Goal: Transaction & Acquisition: Download file/media

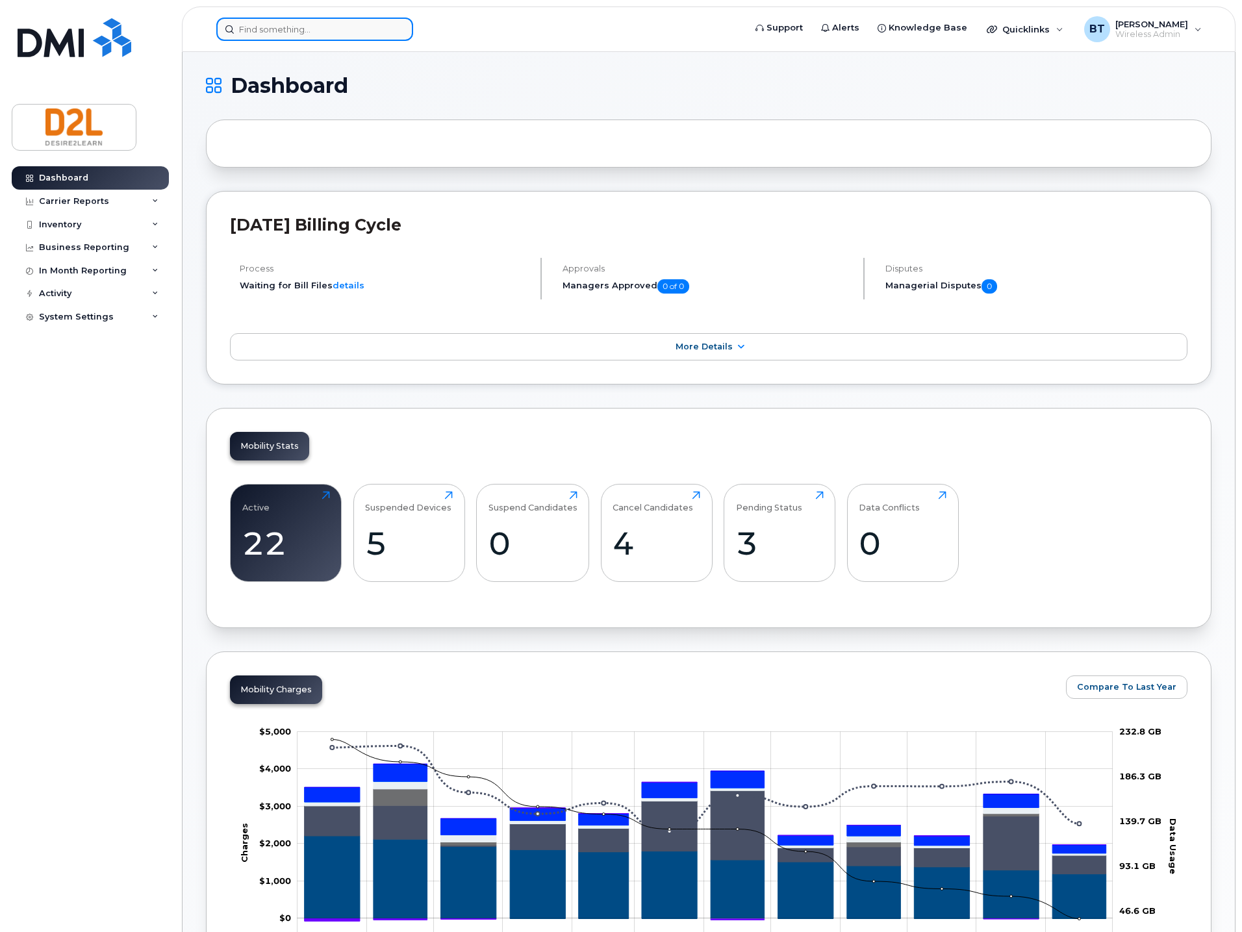
click at [305, 27] on input at bounding box center [314, 29] width 197 height 23
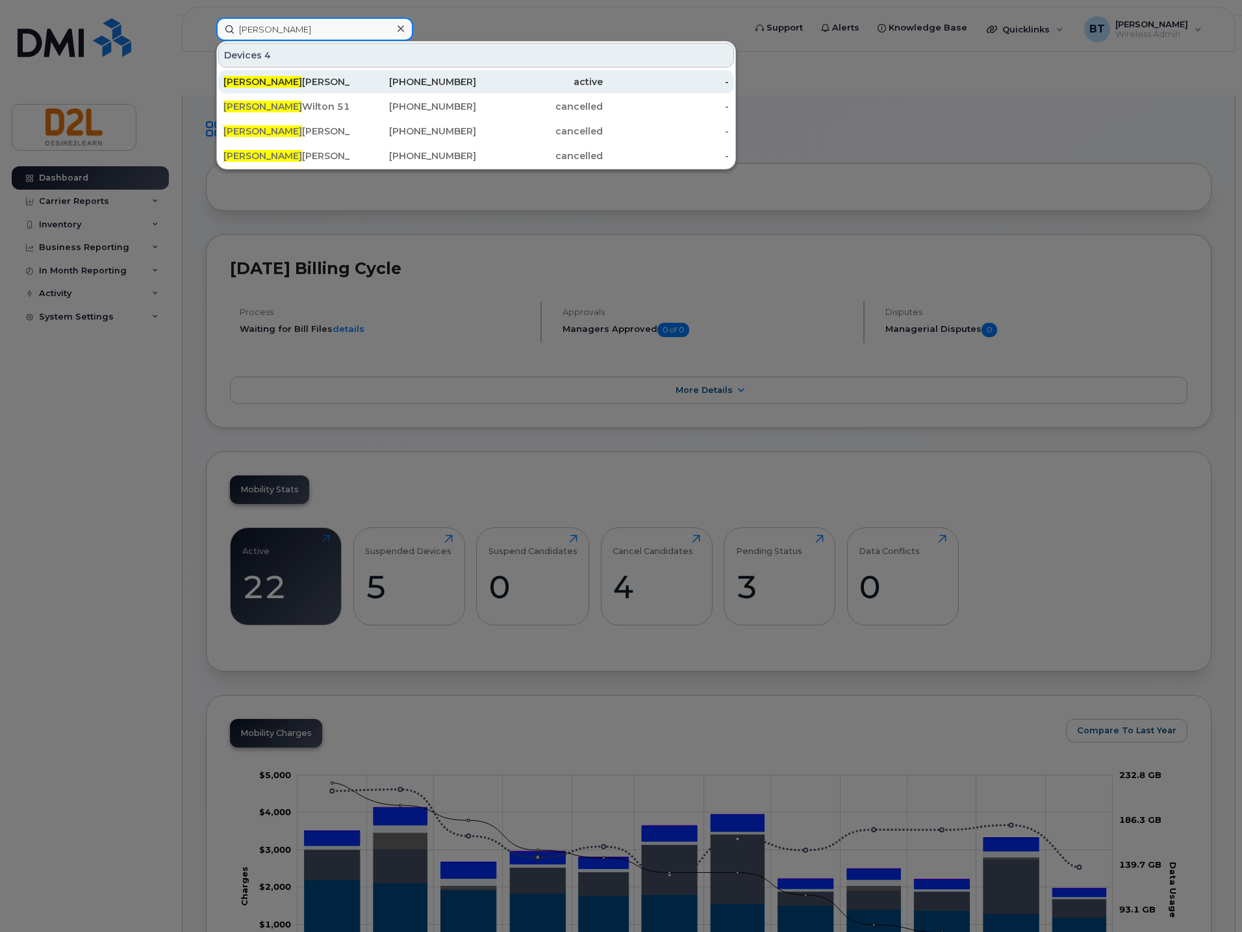
type input "[PERSON_NAME]"
click at [314, 81] on div "[PERSON_NAME]" at bounding box center [287, 81] width 127 height 13
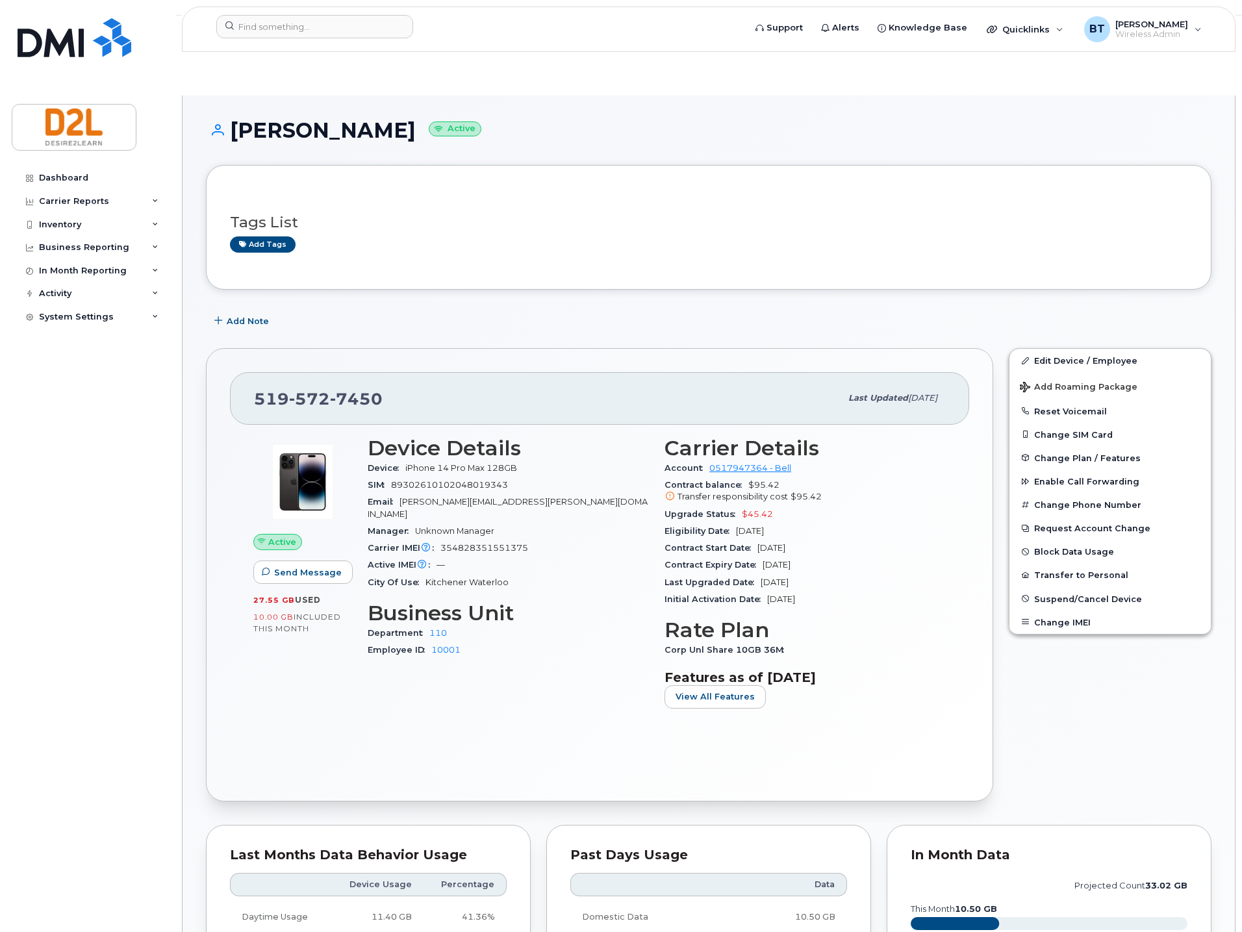
click at [883, 119] on div "John Baker Active" at bounding box center [709, 142] width 1006 height 46
click at [94, 202] on div "Carrier Reports" at bounding box center [74, 201] width 70 height 10
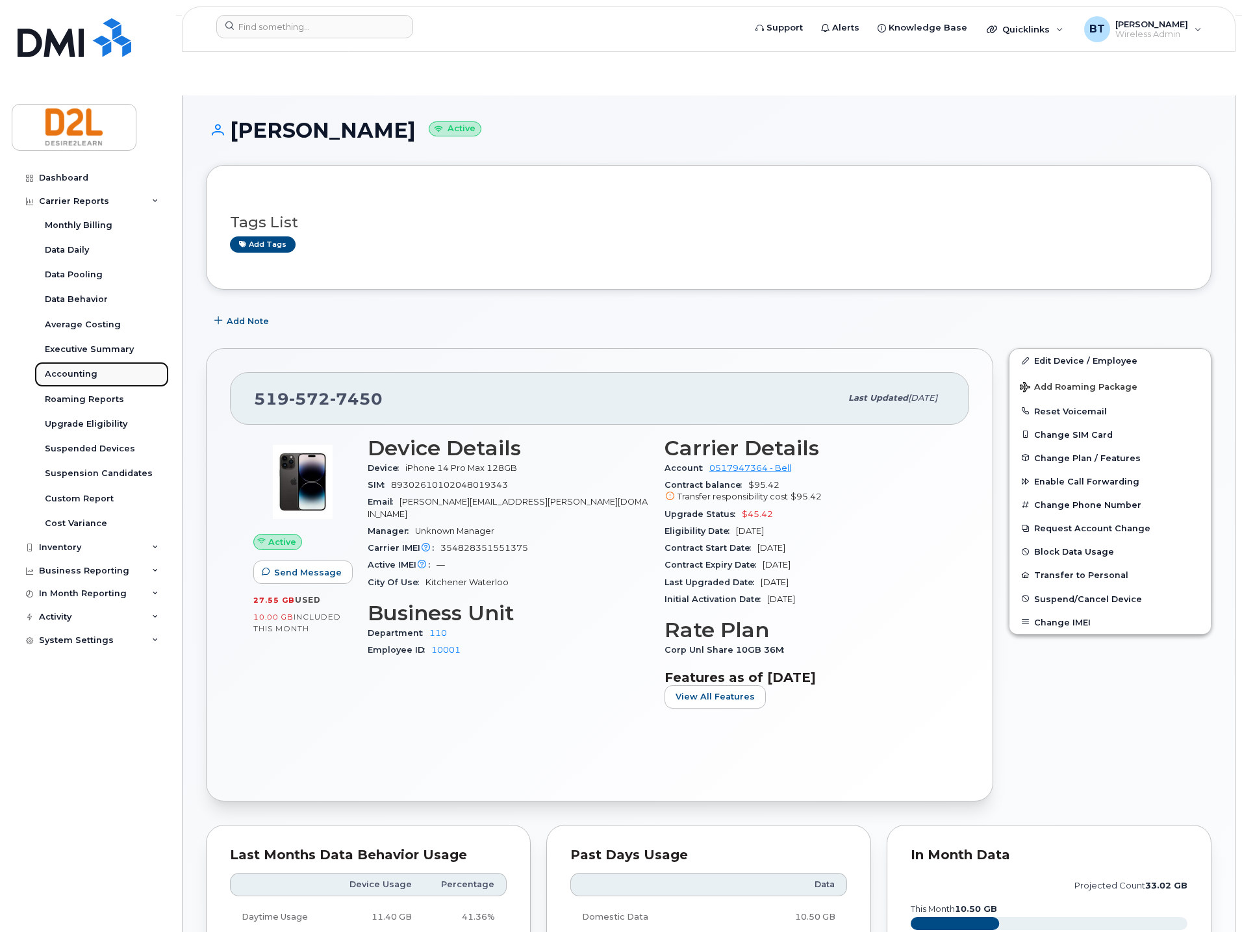
click at [67, 372] on div "Accounting" at bounding box center [71, 374] width 53 height 12
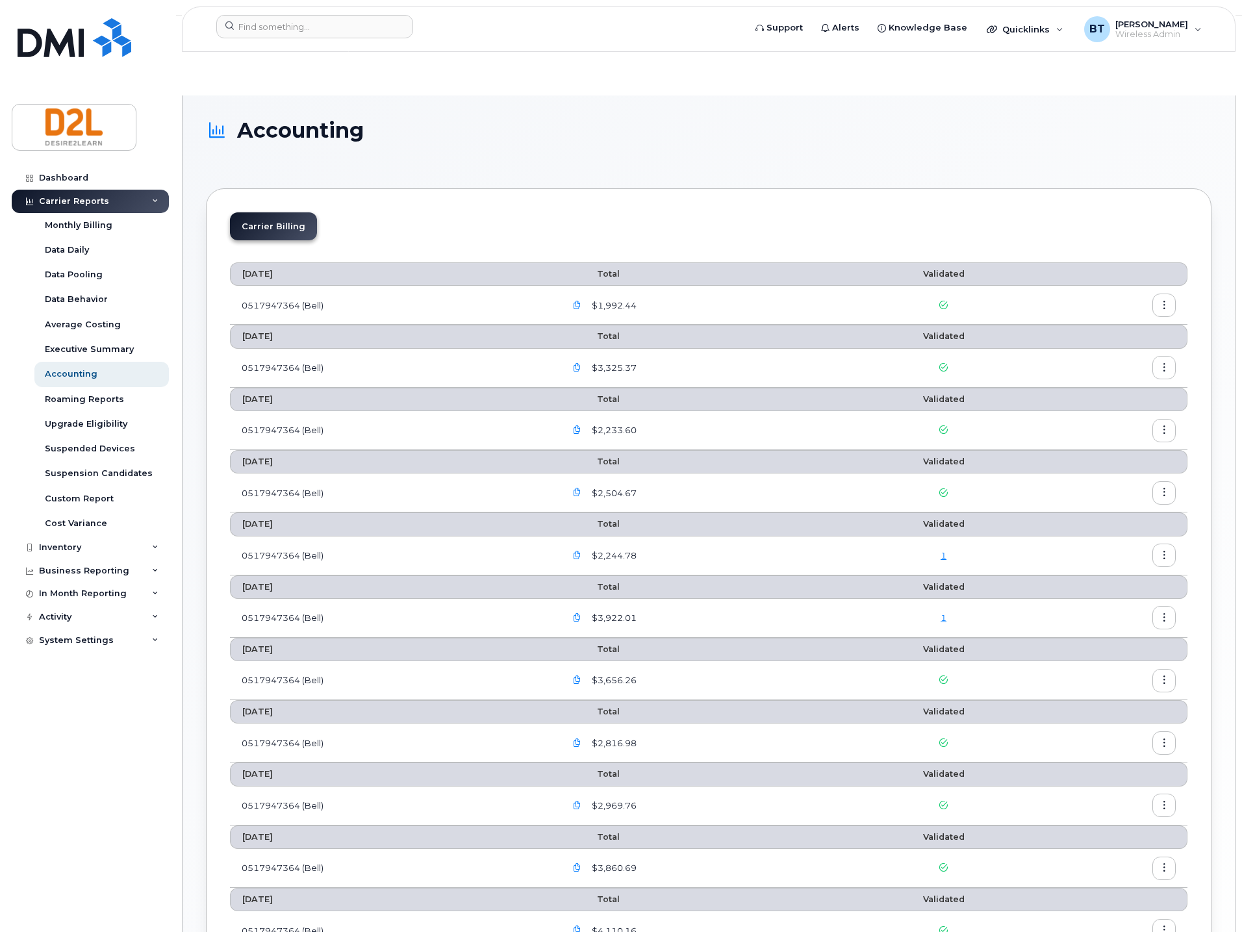
click at [582, 301] on icon "button" at bounding box center [577, 305] width 8 height 8
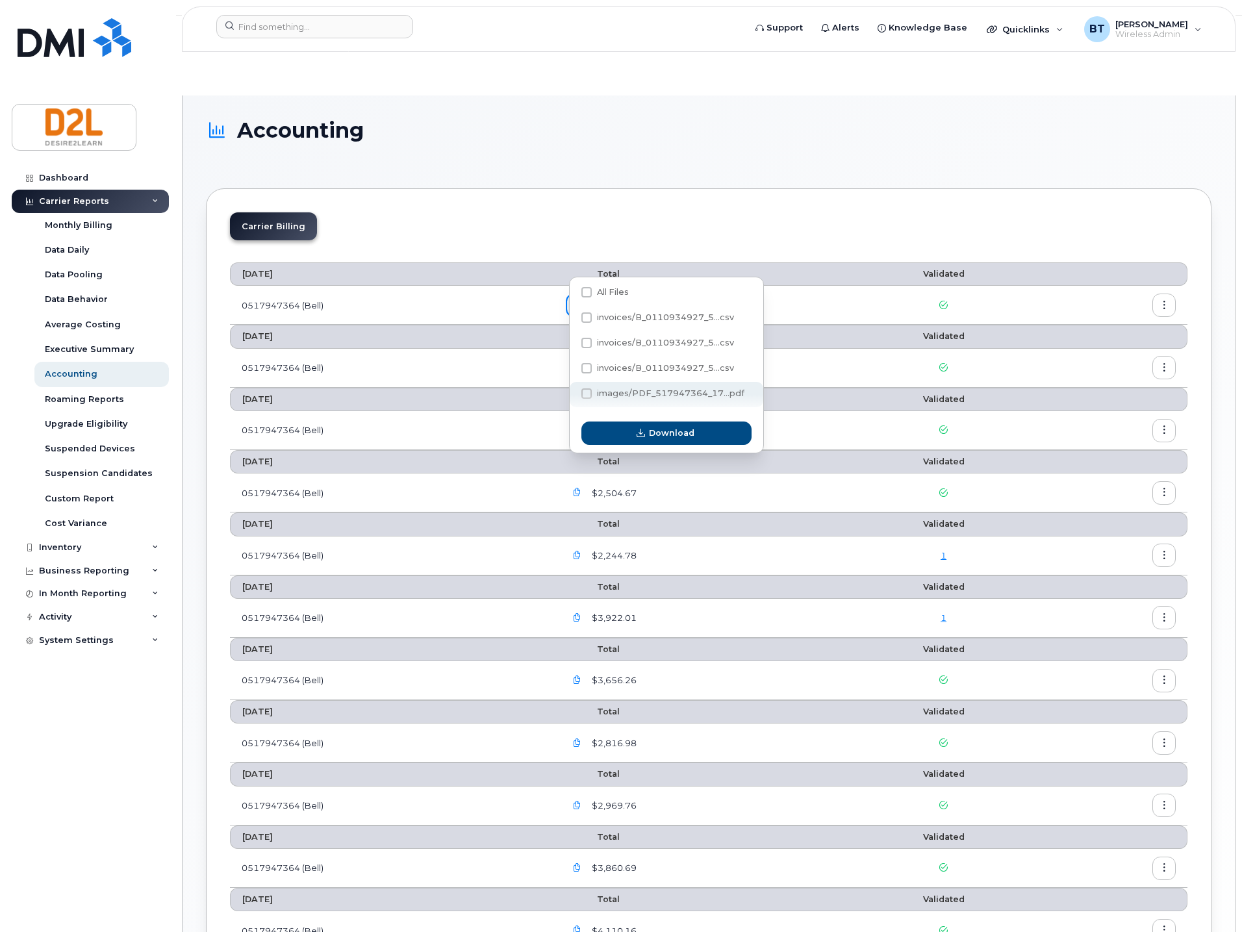
click at [585, 393] on span at bounding box center [587, 394] width 10 height 10
click at [572, 393] on input "images/PDF_517947364_17...pdf" at bounding box center [569, 394] width 6 height 6
checkbox input "true"
click at [678, 436] on span "Download" at bounding box center [671, 433] width 45 height 12
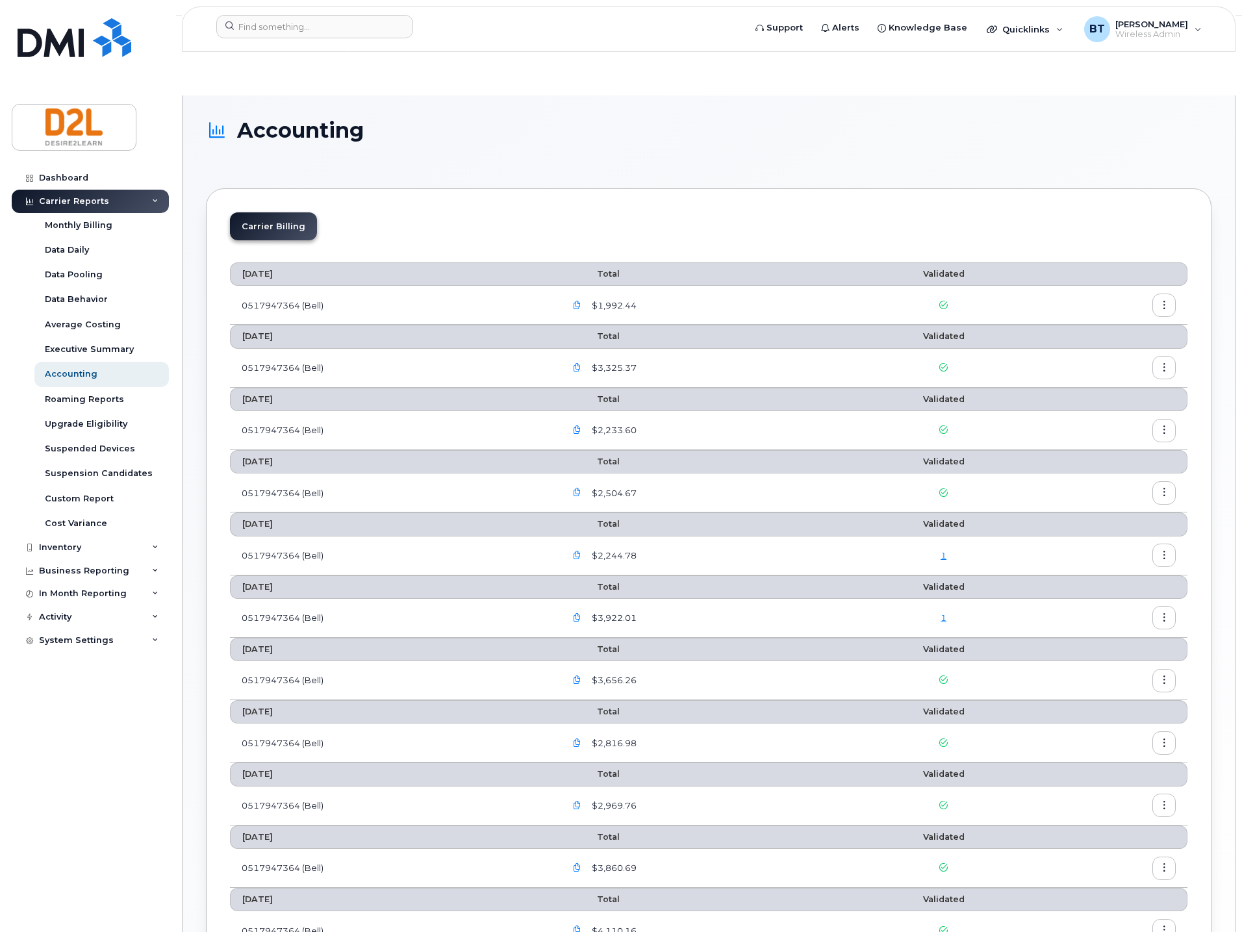
click at [788, 119] on div "Accounting" at bounding box center [709, 142] width 1006 height 46
click at [582, 364] on icon "button" at bounding box center [577, 368] width 8 height 8
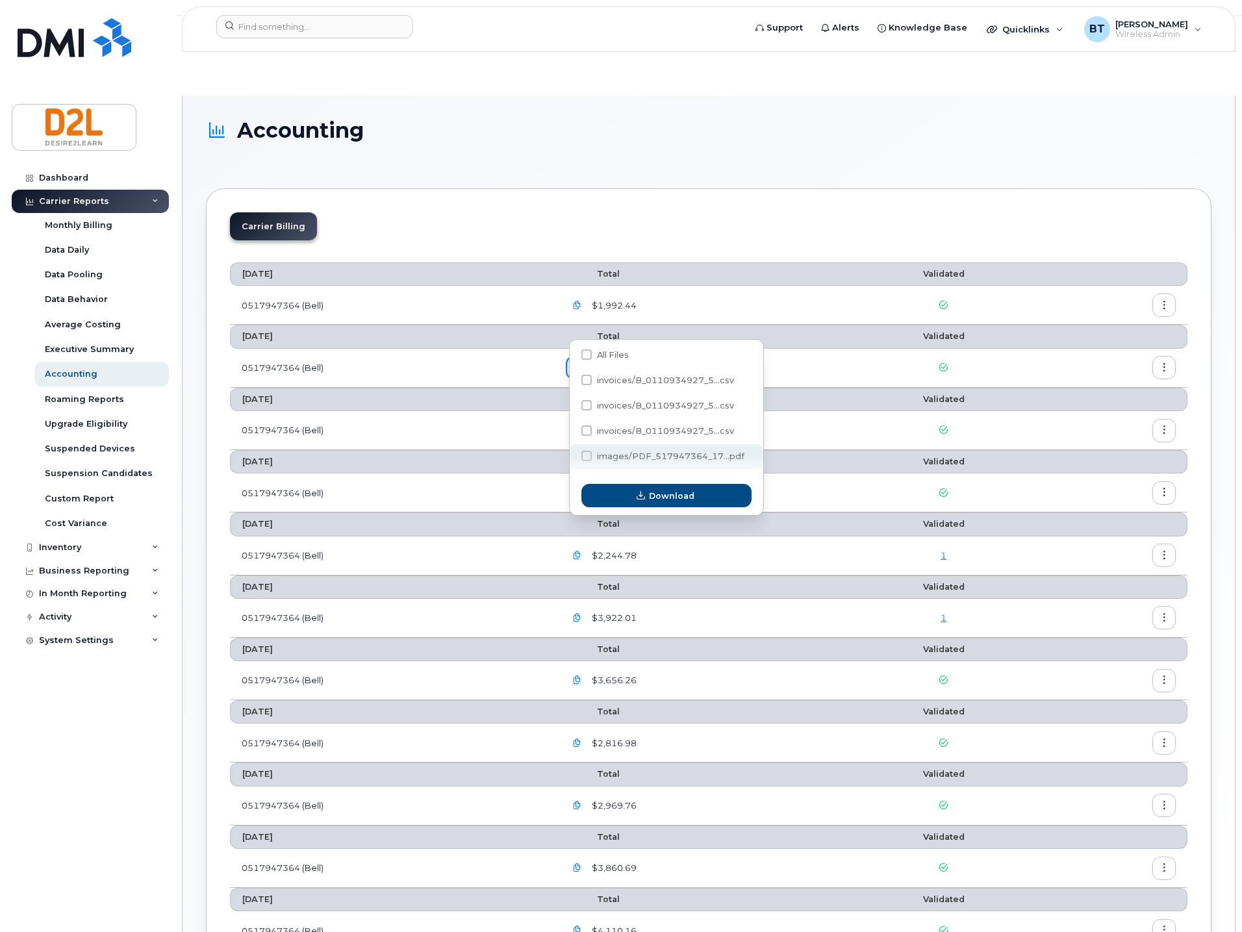
click at [586, 455] on span at bounding box center [587, 456] width 10 height 10
click at [572, 455] on input "images/PDF_517947364_17...pdf" at bounding box center [569, 457] width 6 height 6
checkbox input "true"
click at [678, 506] on button "Download" at bounding box center [667, 495] width 170 height 23
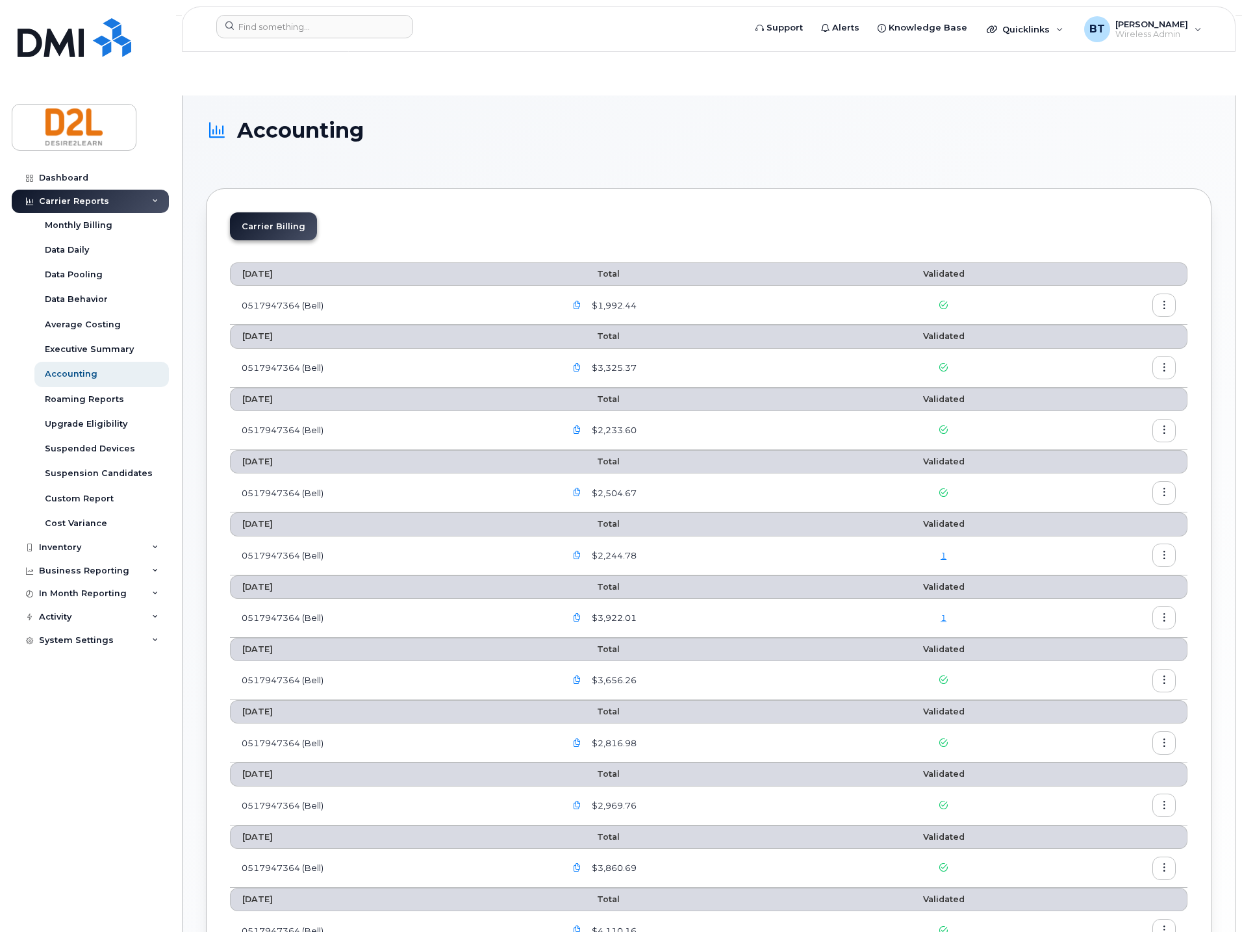
click at [582, 426] on icon "button" at bounding box center [577, 430] width 8 height 8
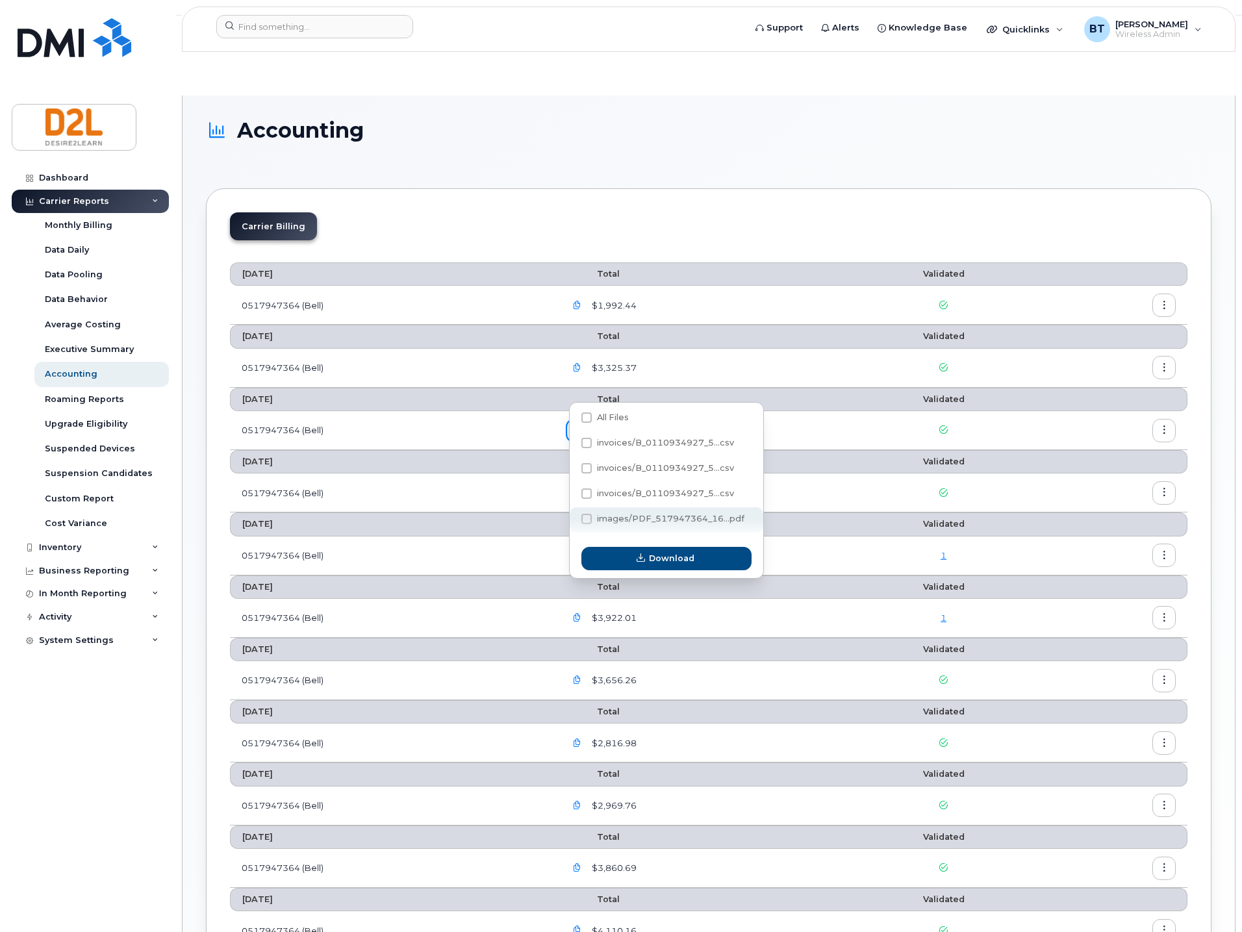
click at [604, 520] on span "images/PDF_517947364_16...pdf" at bounding box center [670, 519] width 147 height 10
click at [572, 520] on input "images/PDF_517947364_16...pdf" at bounding box center [569, 520] width 6 height 6
checkbox input "true"
click at [663, 563] on span "Download" at bounding box center [671, 558] width 45 height 12
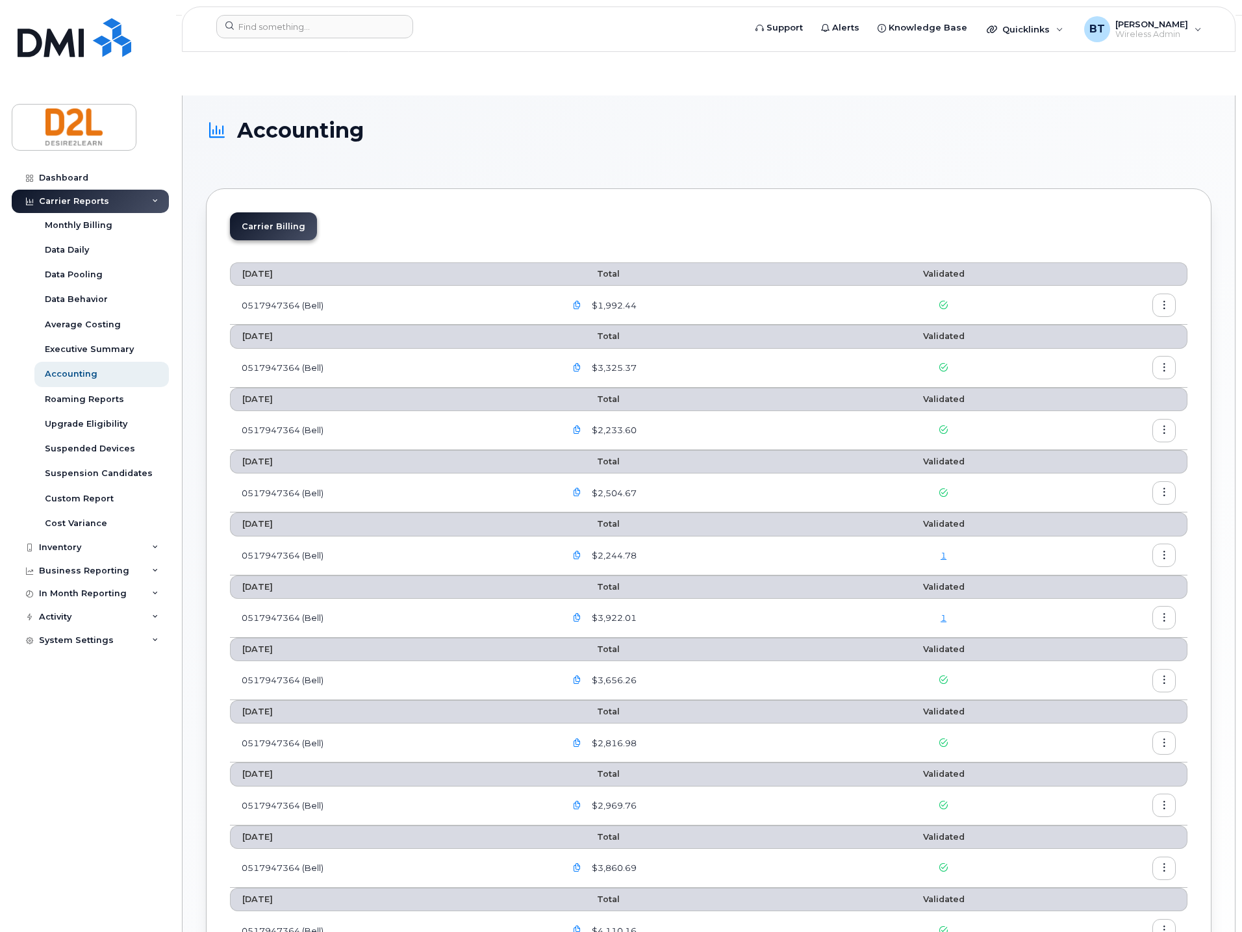
click at [580, 489] on icon "button" at bounding box center [577, 493] width 8 height 8
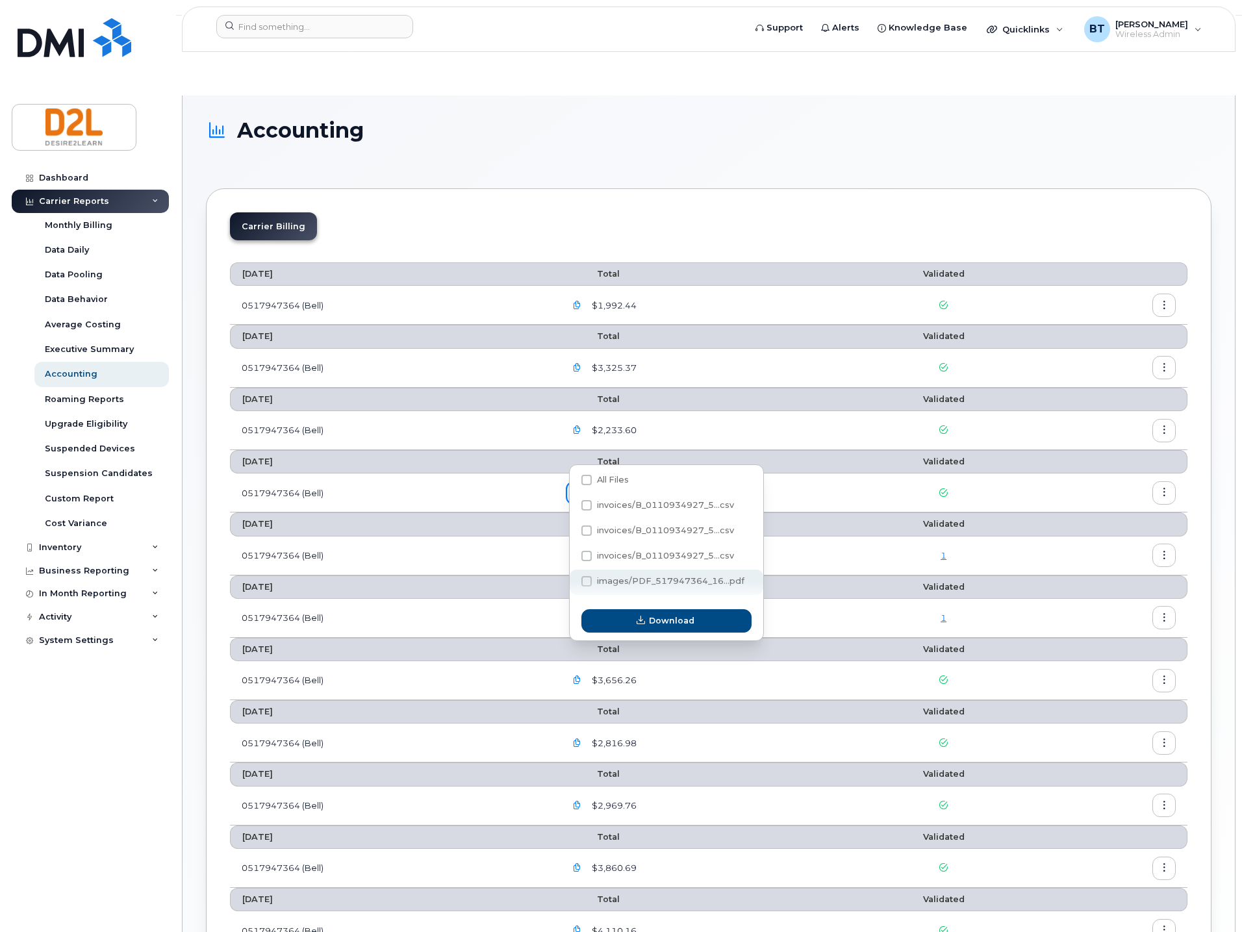
click at [614, 587] on span "images/PDF_517947364_16...pdf" at bounding box center [663, 584] width 163 height 10
checkbox input "true"
click at [671, 624] on span "Download" at bounding box center [671, 621] width 45 height 12
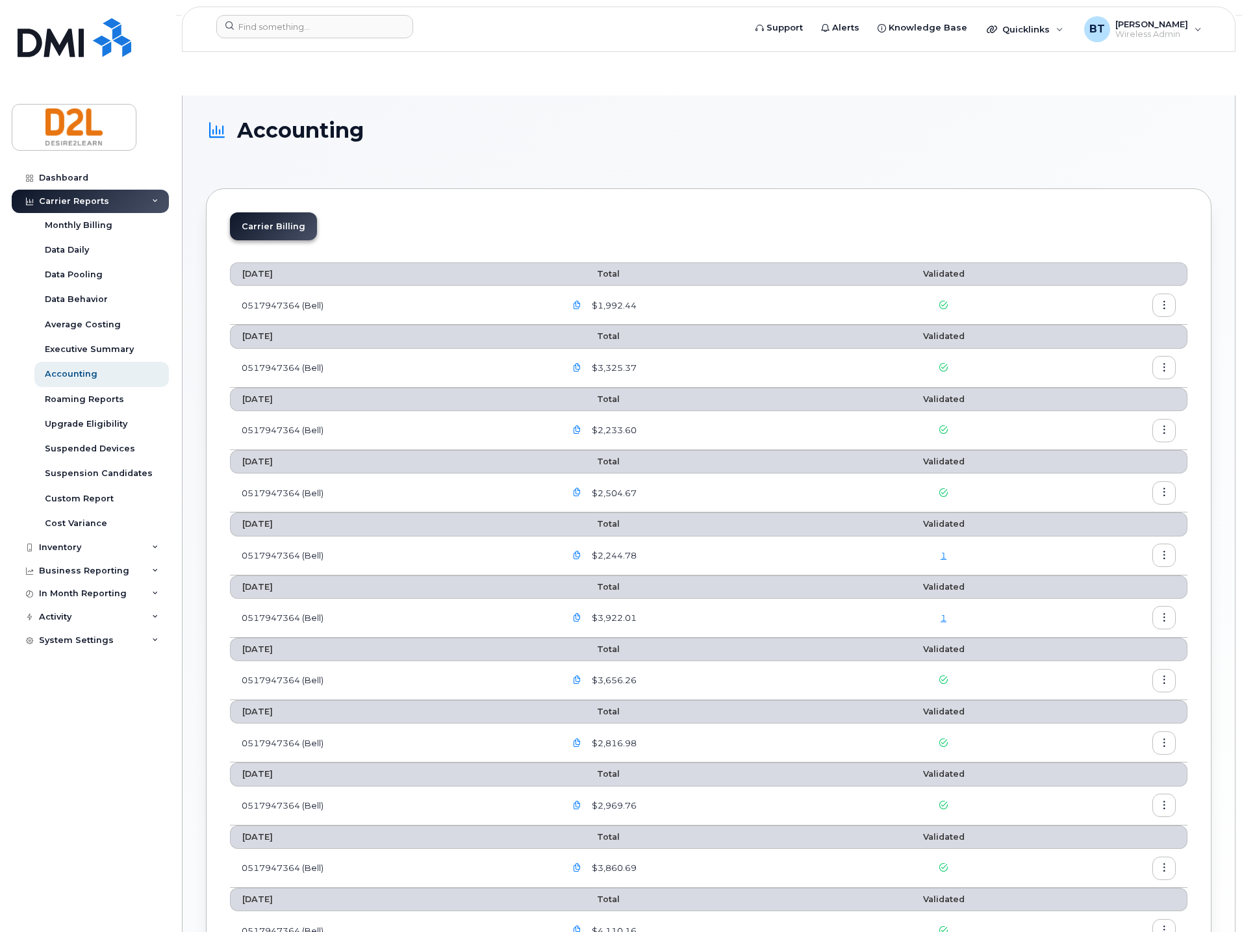
click at [818, 212] on div "Carrier Billing" at bounding box center [709, 231] width 958 height 38
